Goal: Communication & Community: Answer question/provide support

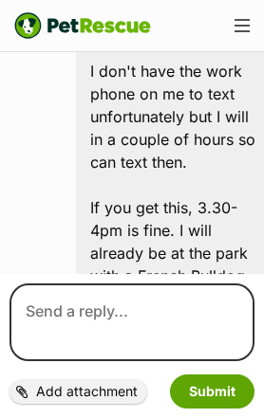
scroll to position [4999, 0]
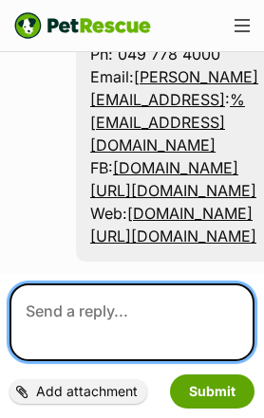
click at [131, 309] on textarea at bounding box center [131, 322] width 245 height 78
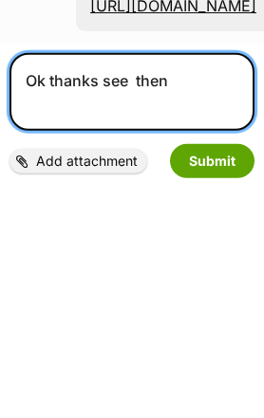
type textarea "Ok thanks see then"
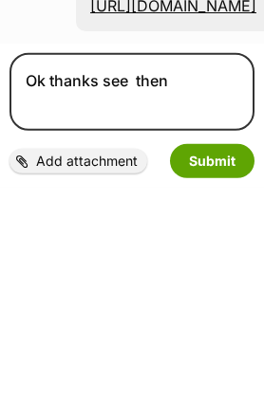
click at [217, 375] on button "Submit" at bounding box center [212, 392] width 84 height 34
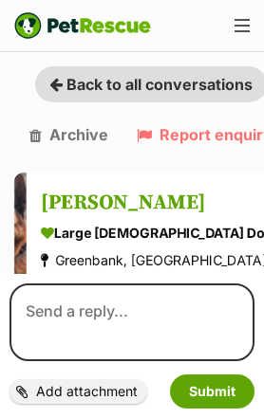
scroll to position [10, 0]
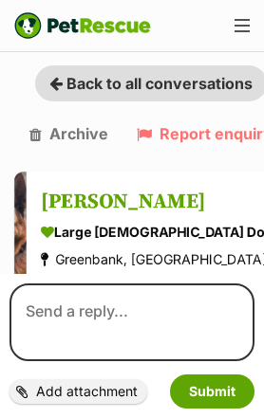
click at [243, 408] on button "Submit" at bounding box center [212, 392] width 84 height 34
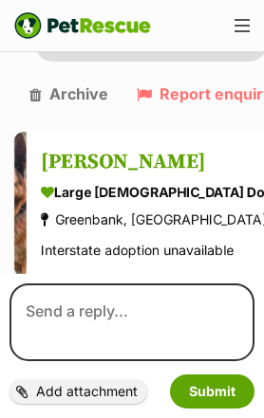
click at [64, 164] on h3 "[PERSON_NAME]" at bounding box center [157, 161] width 232 height 31
